Goal: Task Accomplishment & Management: Manage account settings

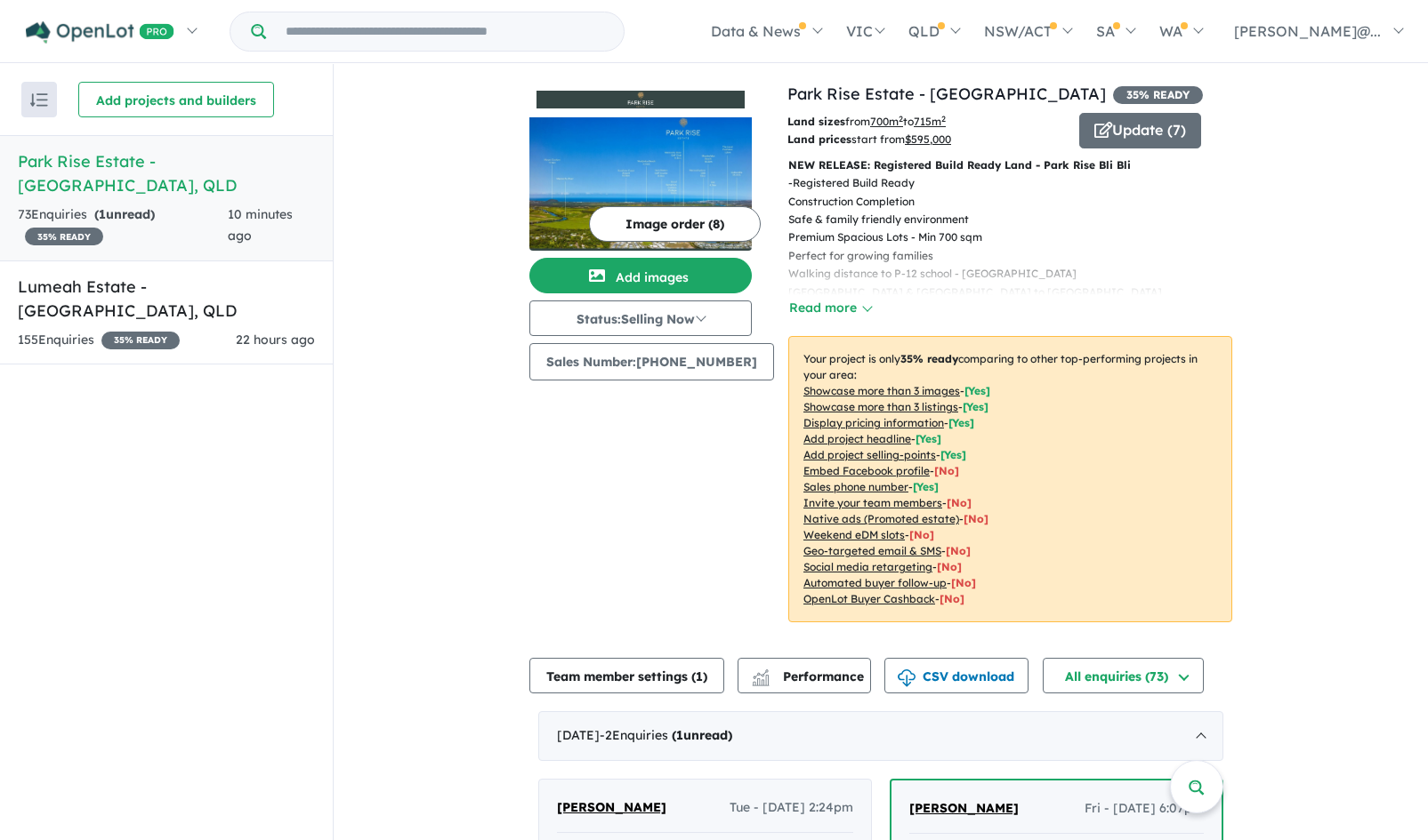
scroll to position [408, 0]
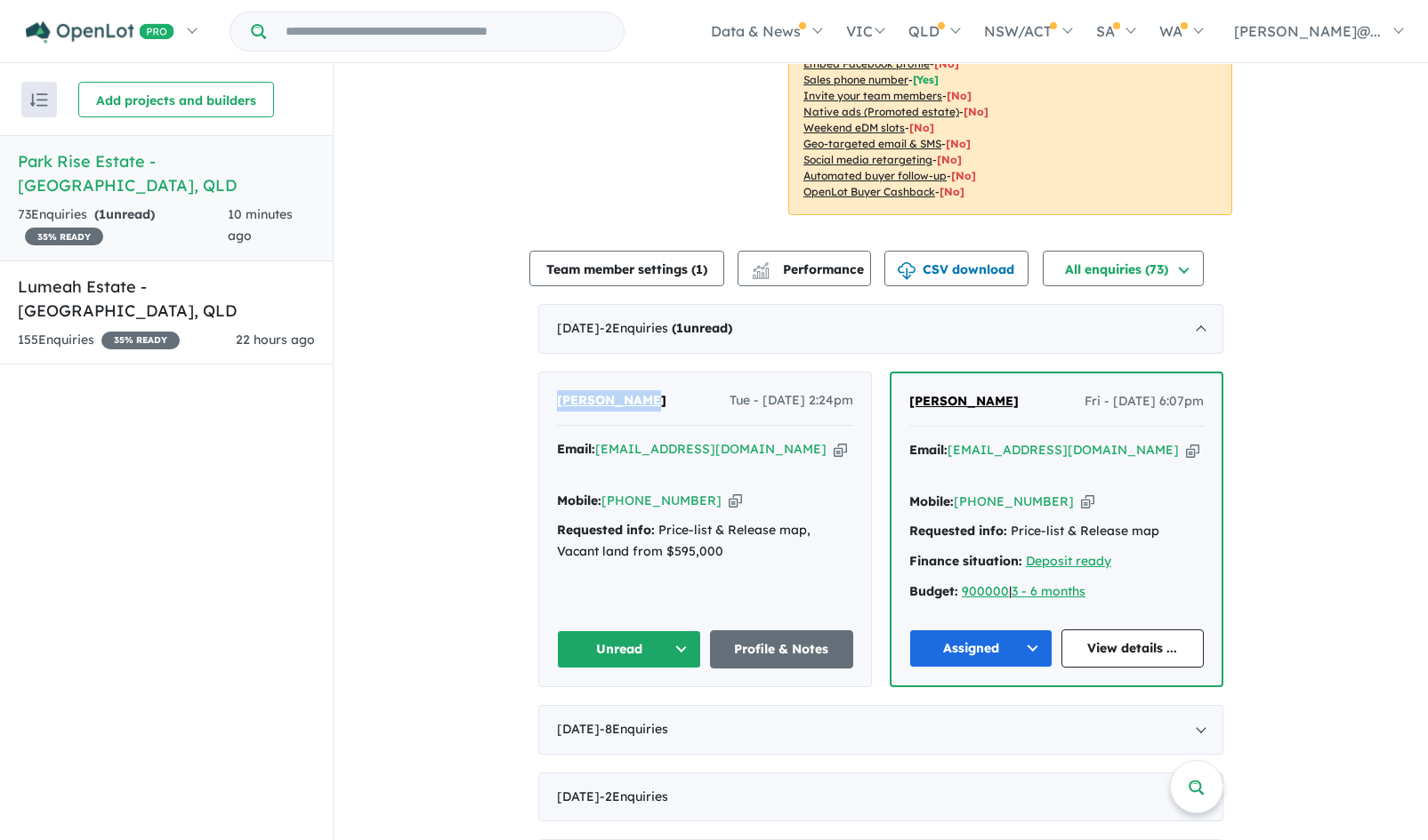
drag, startPoint x: 647, startPoint y: 402, endPoint x: 552, endPoint y: 401, distance: 95.0
click at [556, 401] on div "[PERSON_NAME] Tue - [DATE] 2:24pm" at bounding box center [704, 408] width 296 height 35
copy span "[PERSON_NAME]"
click at [833, 449] on icon "button" at bounding box center [840, 449] width 14 height 19
copy span "[PERSON_NAME]"
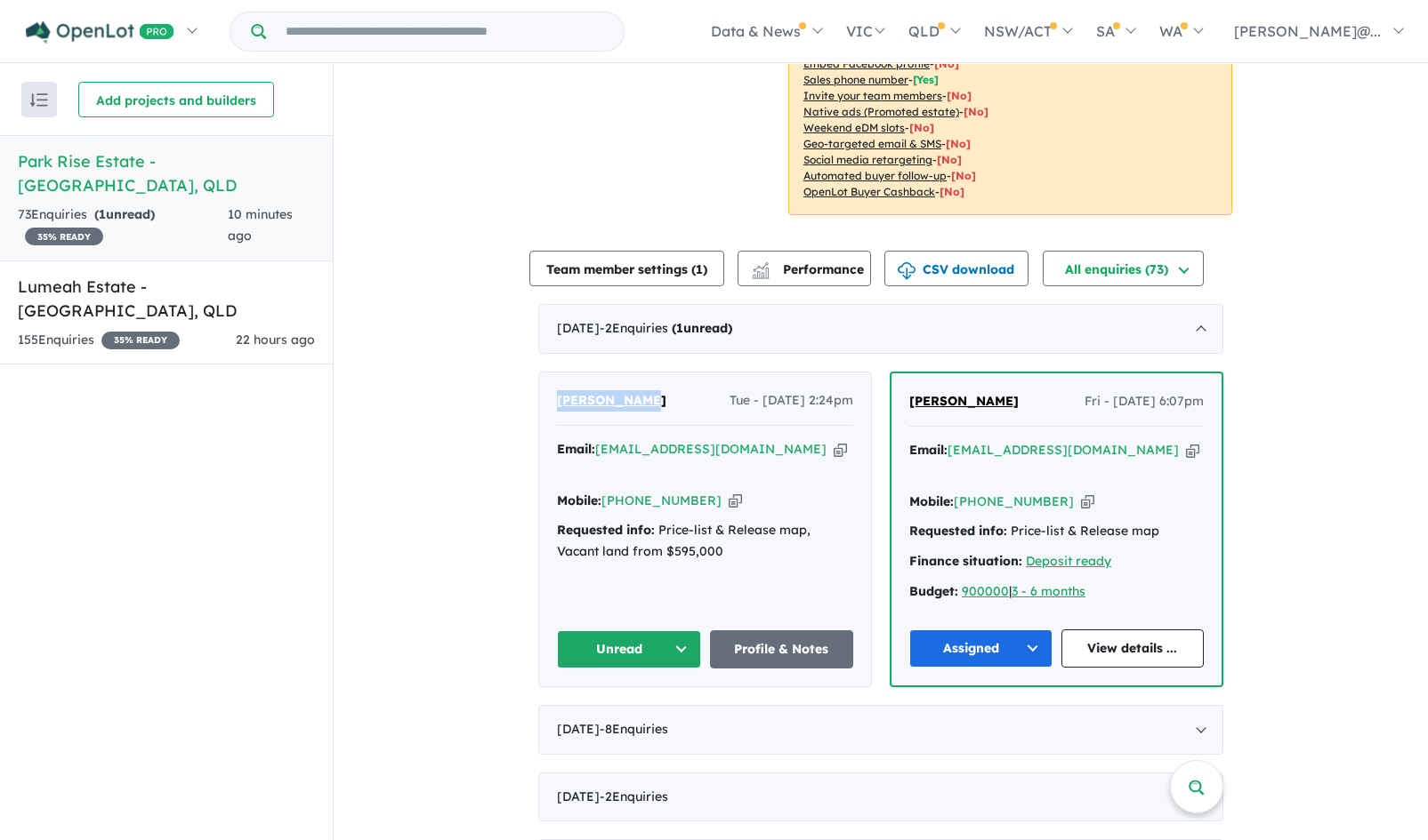
click at [729, 491] on icon "button" at bounding box center [736, 500] width 14 height 19
copy span "[PERSON_NAME]"
click at [729, 491] on icon "button" at bounding box center [736, 500] width 14 height 19
click at [675, 630] on button "Unread" at bounding box center [628, 649] width 144 height 38
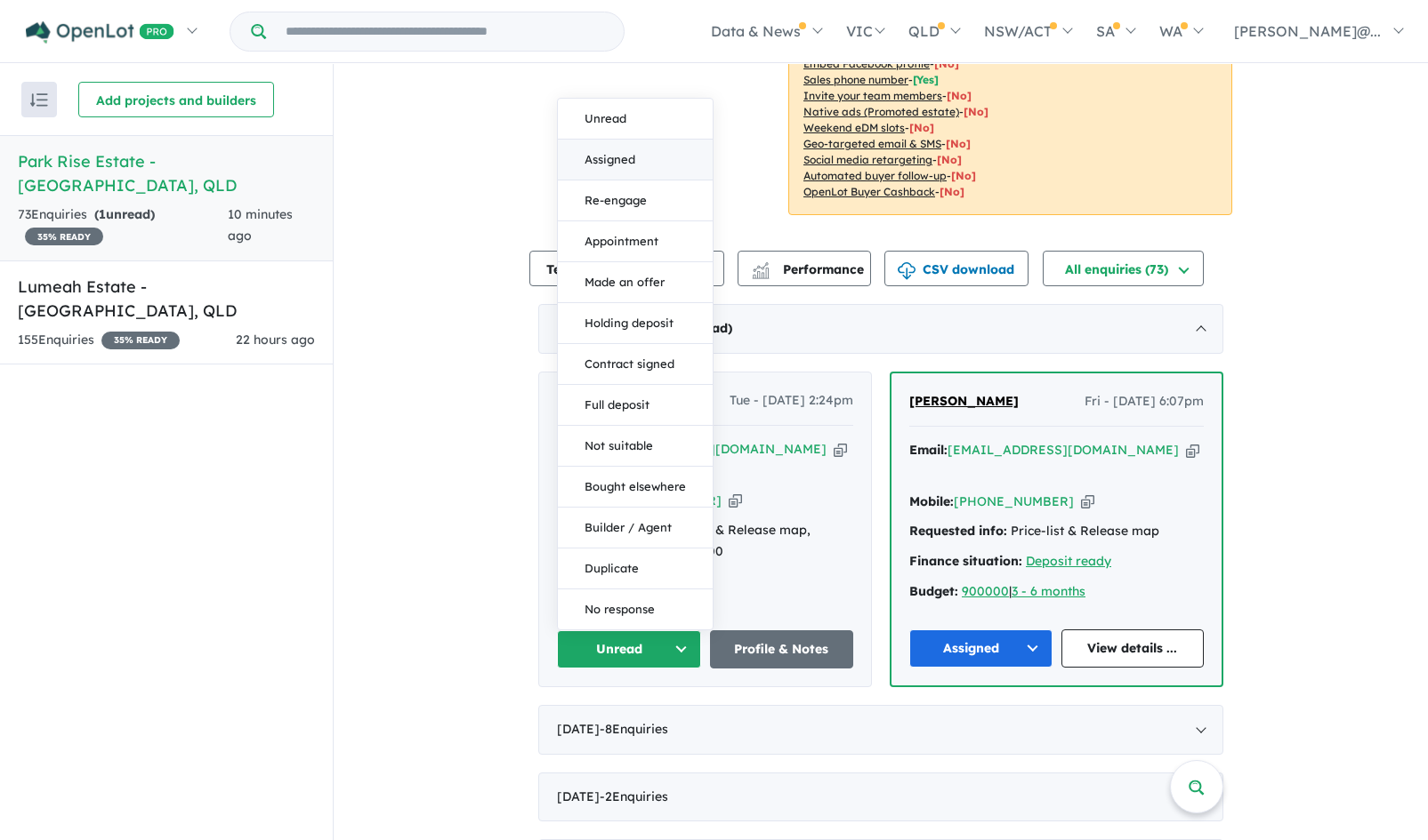
click at [602, 140] on button "Assigned" at bounding box center [634, 161] width 155 height 41
